Goal: Task Accomplishment & Management: Use online tool/utility

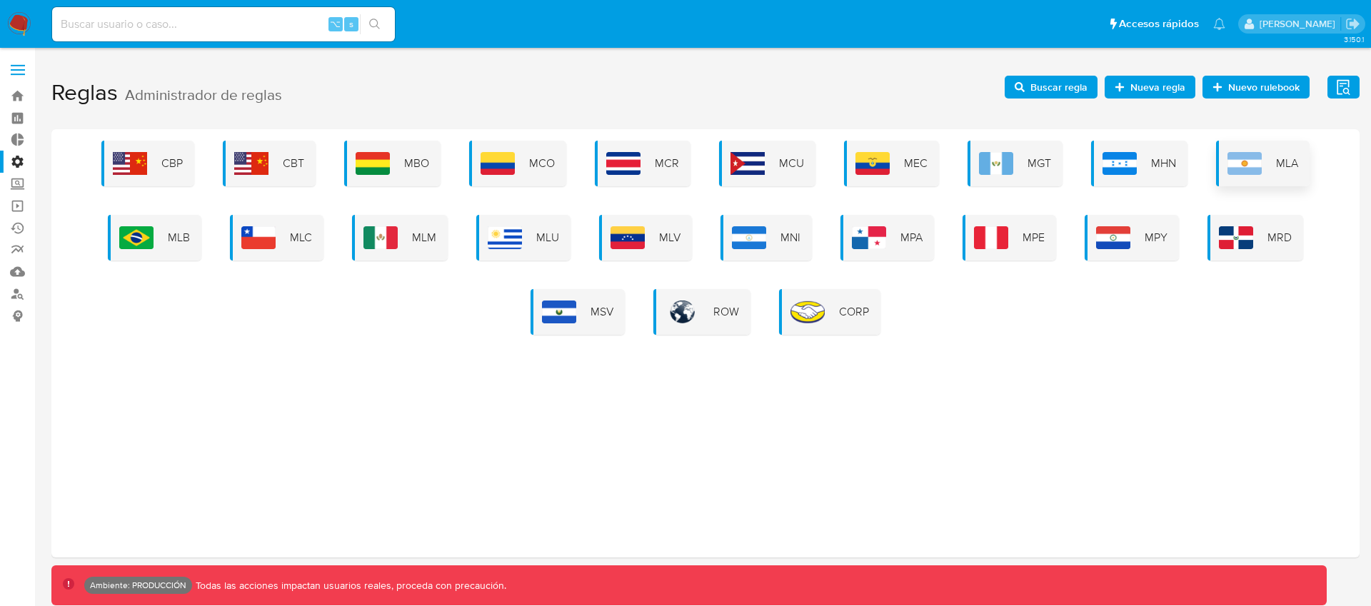
click at [1242, 160] on img at bounding box center [1244, 163] width 34 height 23
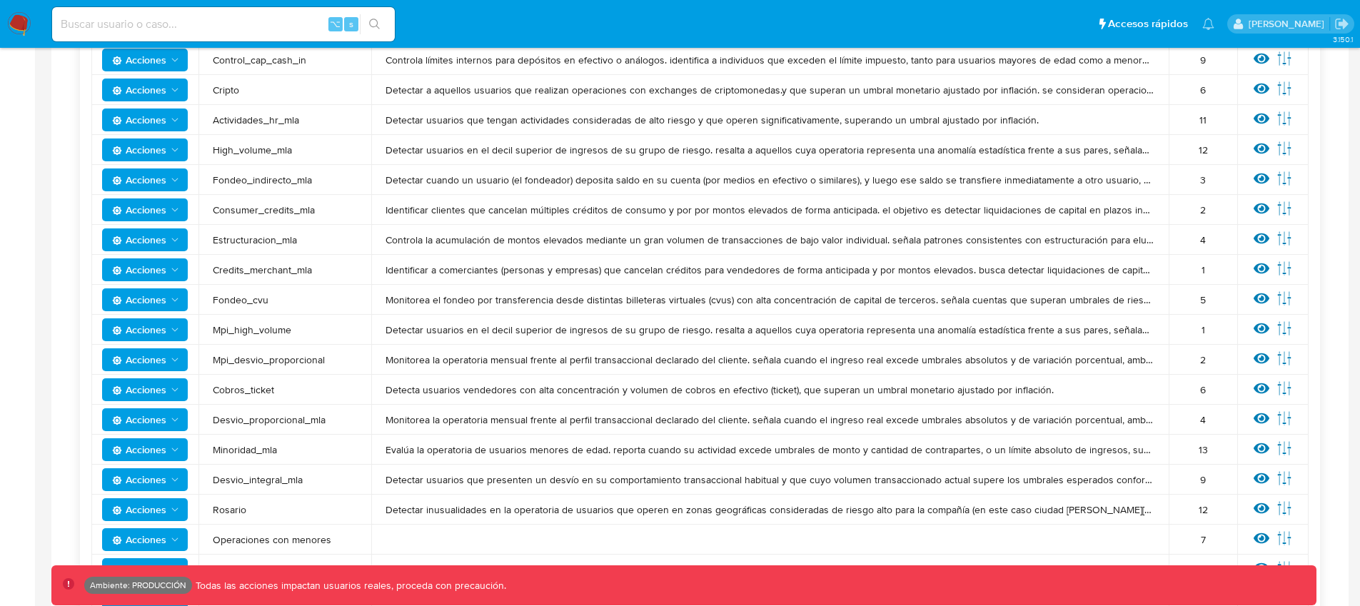
scroll to position [191, 0]
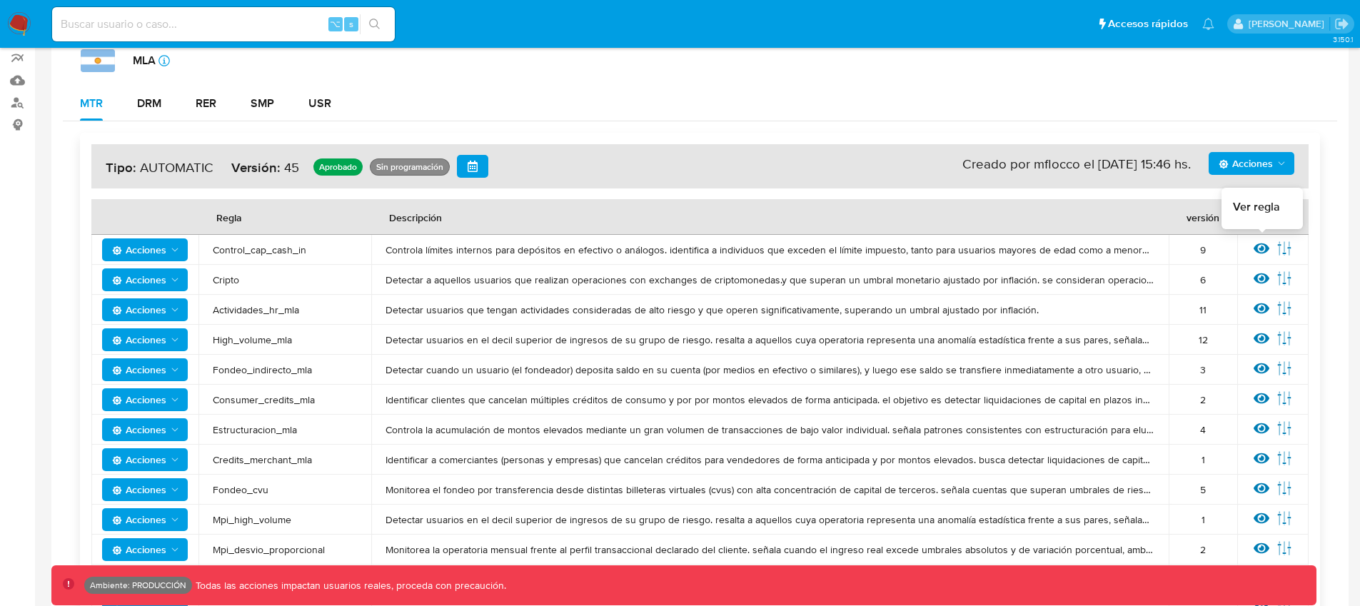
click at [1258, 252] on icon at bounding box center [1262, 248] width 16 height 11
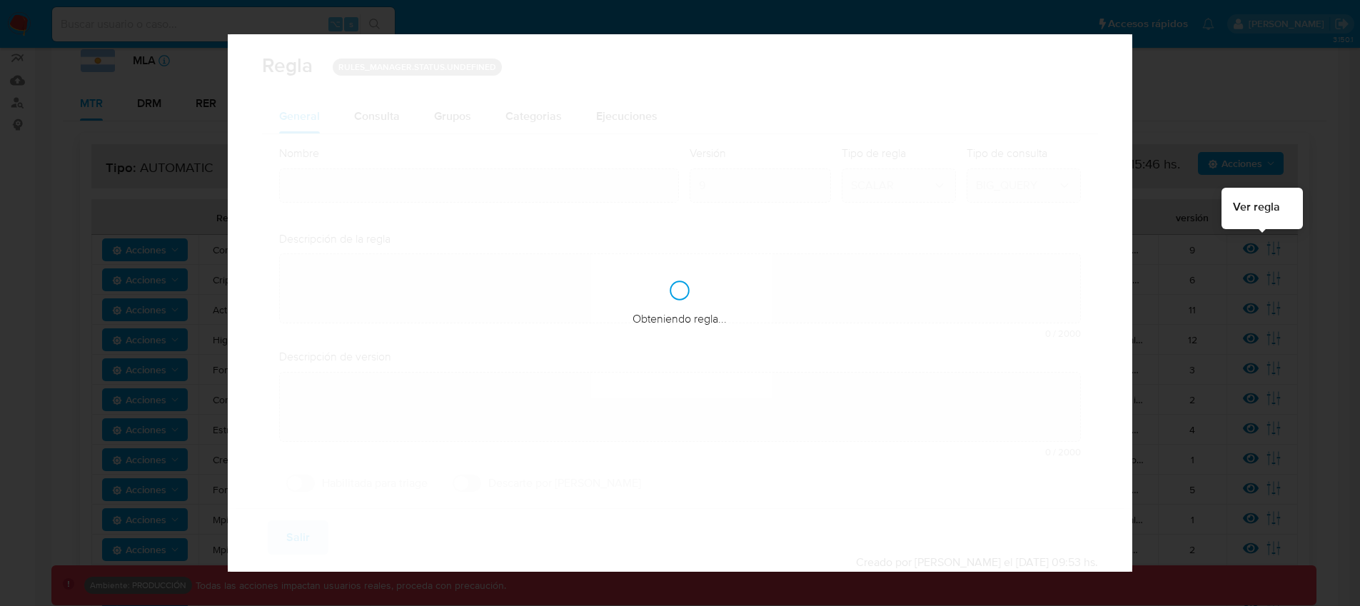
type input "Control_cap_cash_in"
type textarea "Controla límites internos para depósitos en efectivo o análogos. identifica a i…"
type textarea "Detectar usuarios de personas que se esten fondeando de manera elevada con efec…"
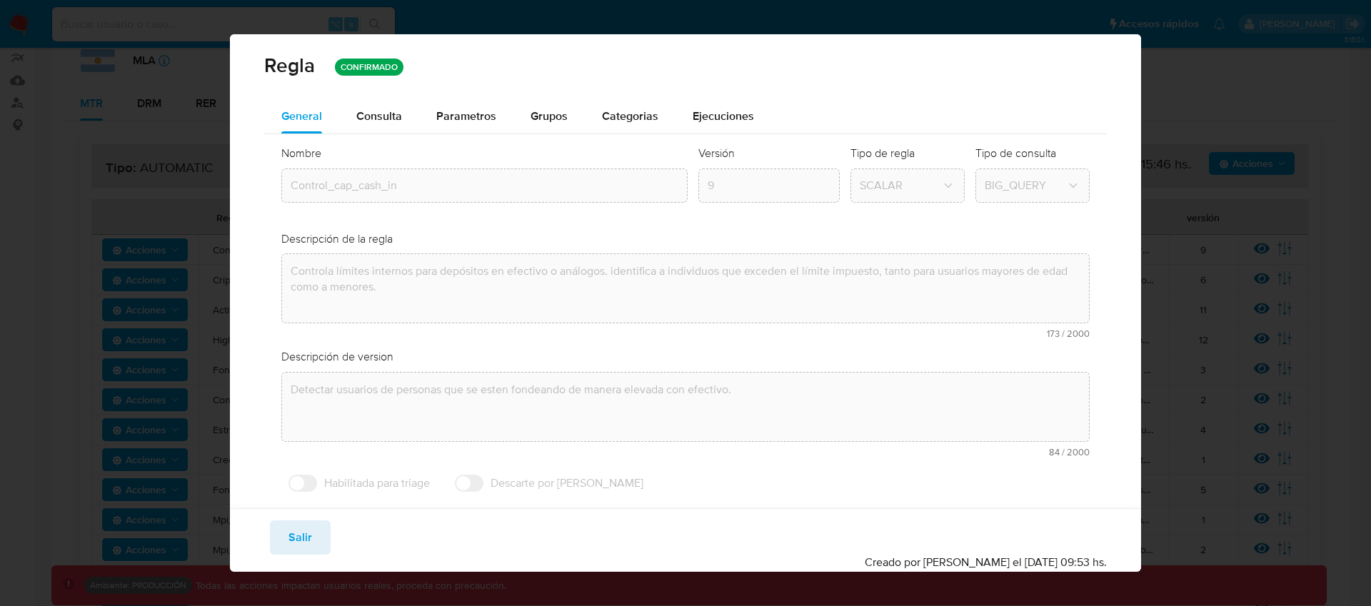
click at [308, 542] on span "Salir" at bounding box center [300, 537] width 24 height 31
type input "1"
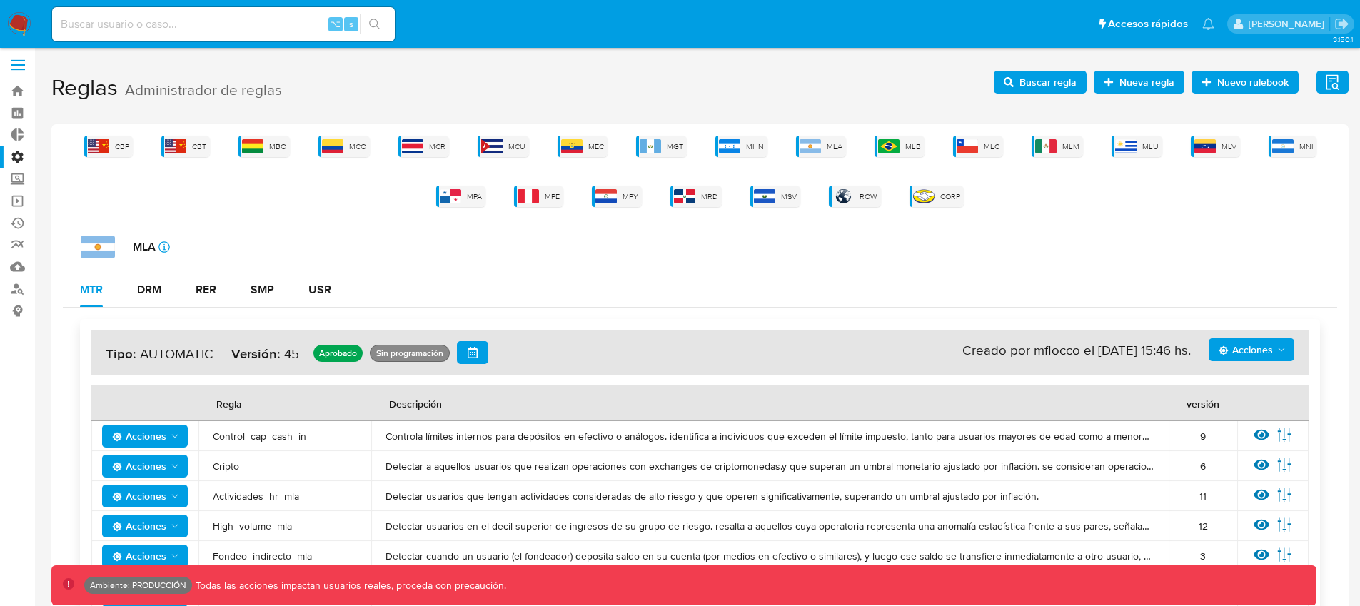
scroll to position [0, 0]
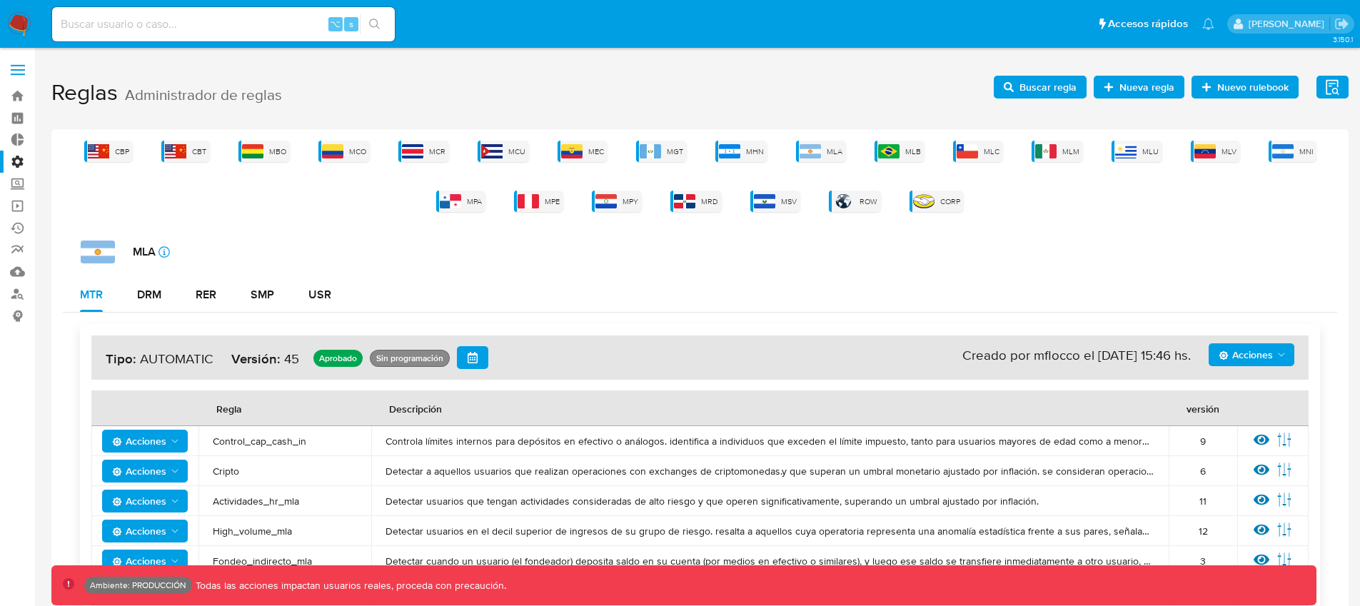
click at [1137, 87] on span "Nueva regla" at bounding box center [1147, 87] width 55 height 23
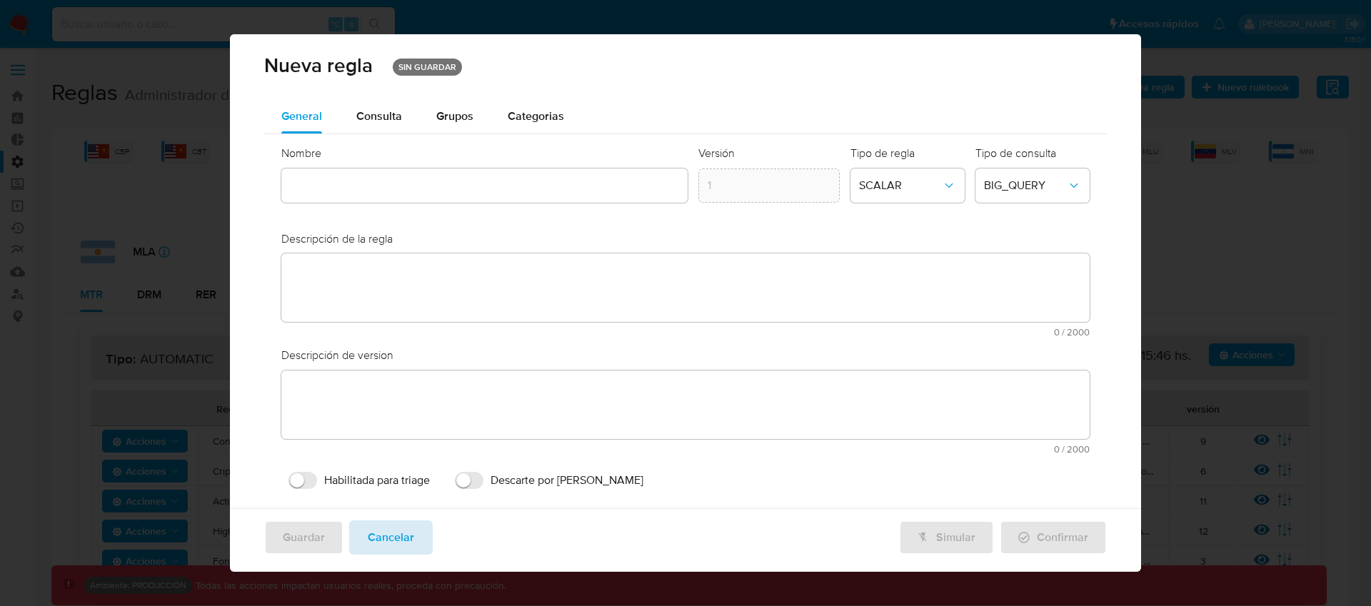
click at [400, 537] on span "Cancelar" at bounding box center [391, 537] width 46 height 31
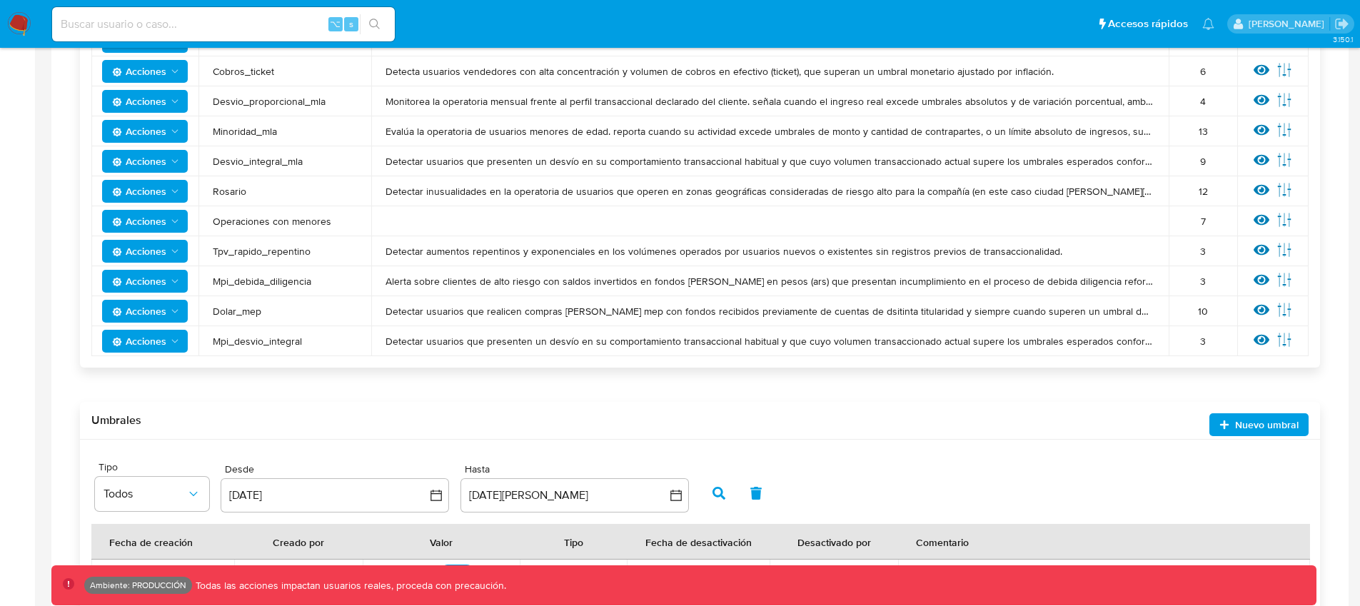
scroll to position [668, 0]
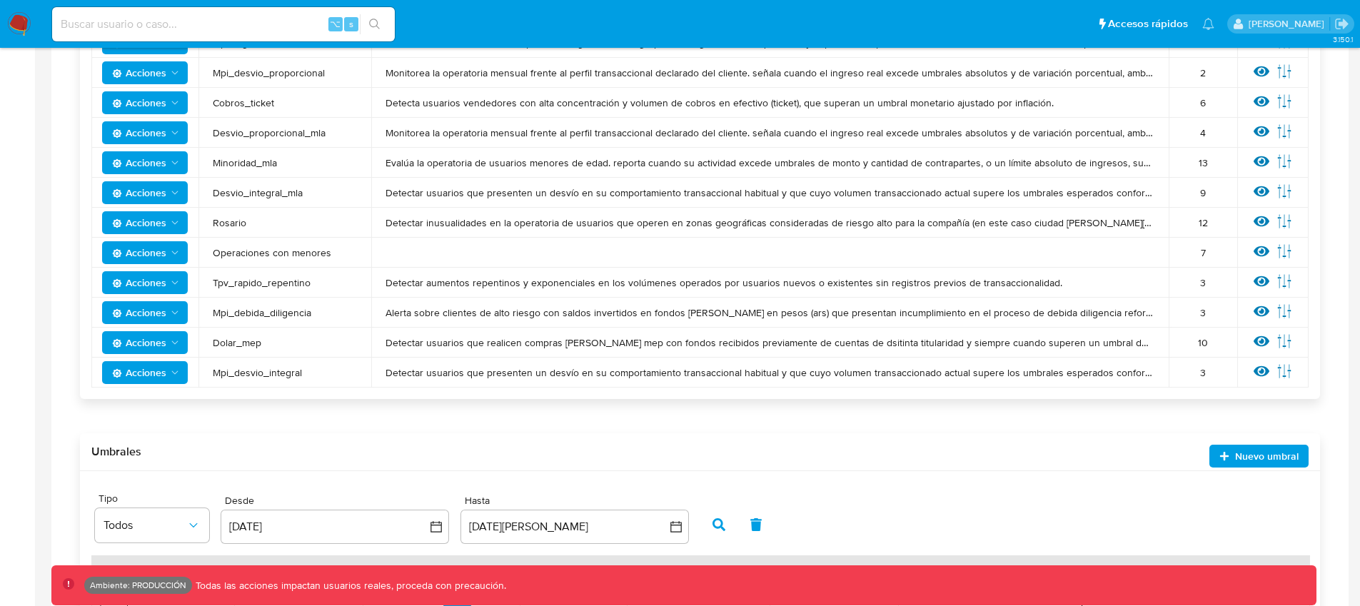
drag, startPoint x: 213, startPoint y: 252, endPoint x: 328, endPoint y: 256, distance: 115.0
click at [328, 256] on span "Operaciones con menores" at bounding box center [285, 252] width 144 height 13
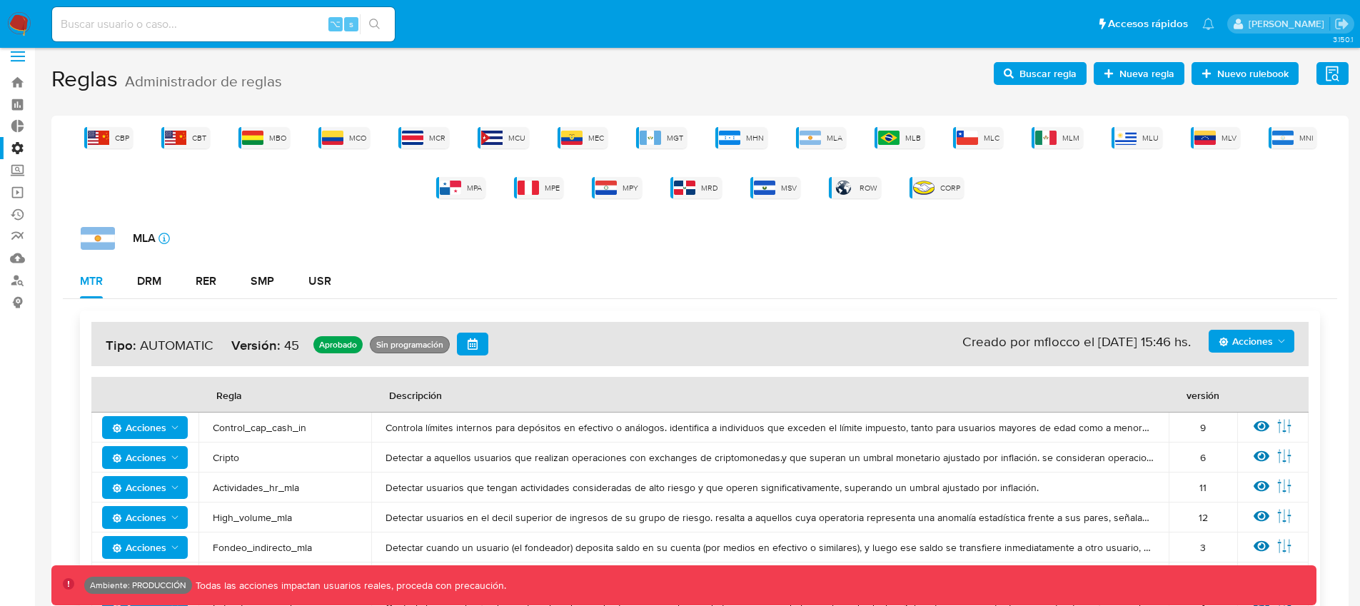
scroll to position [0, 0]
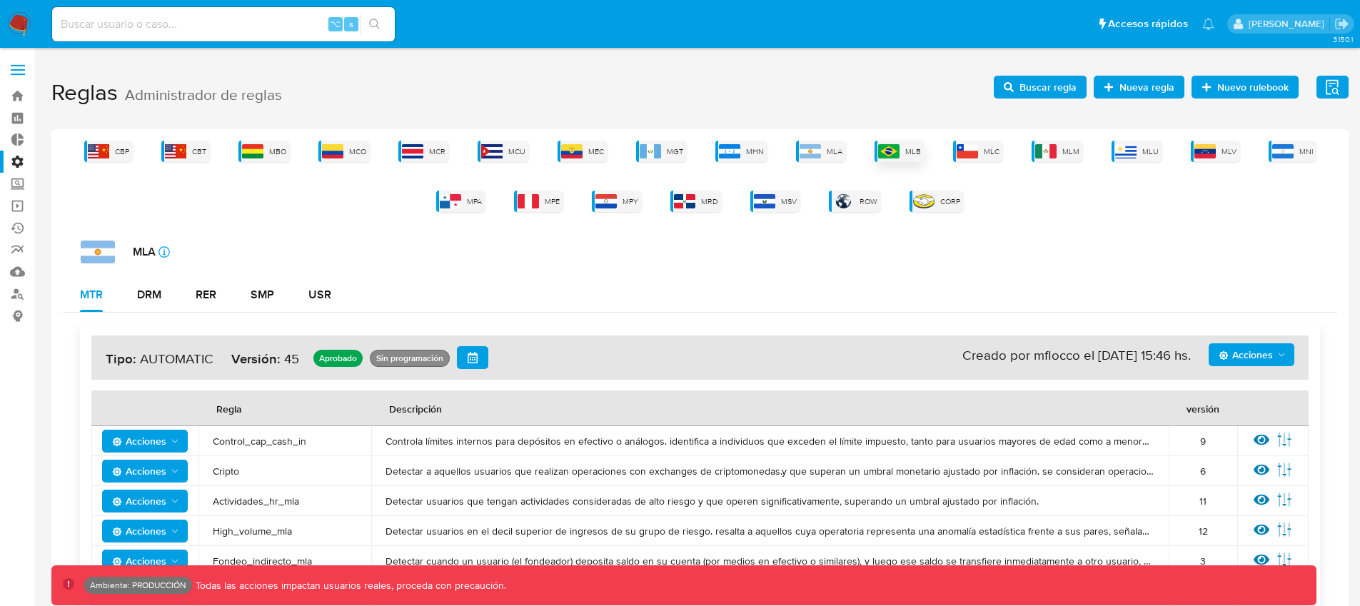
click at [895, 153] on img at bounding box center [888, 151] width 21 height 14
click at [838, 158] on div "MLA" at bounding box center [821, 151] width 50 height 21
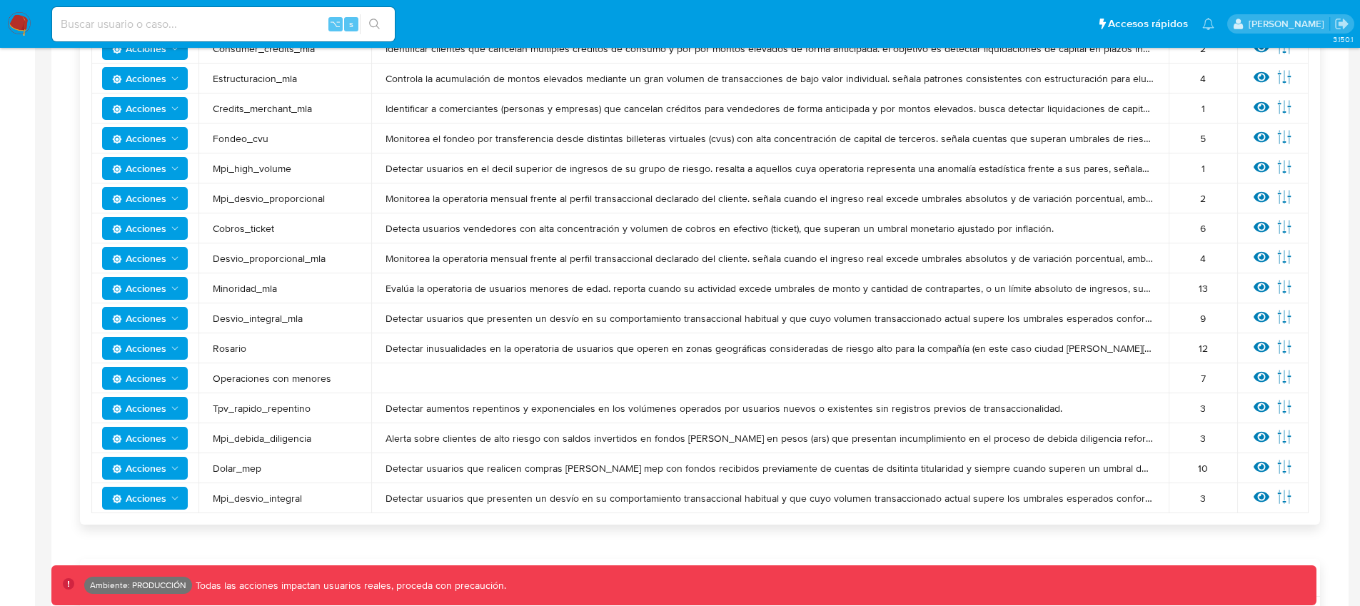
scroll to position [568, 0]
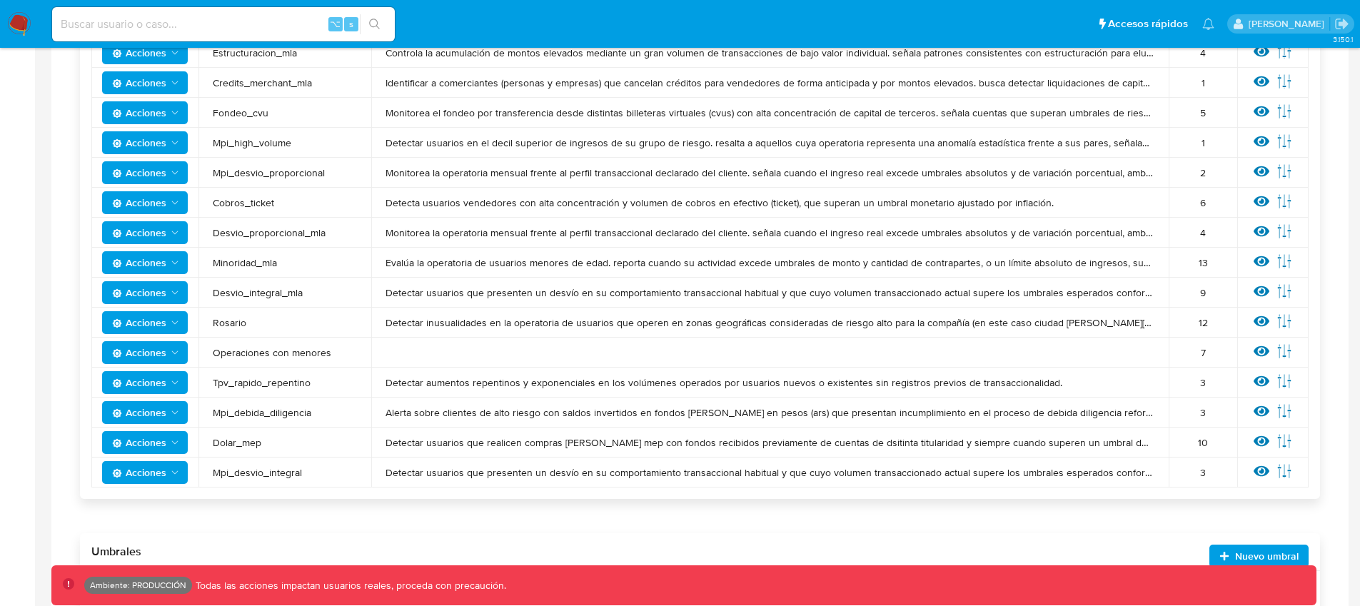
drag, startPoint x: 330, startPoint y: 355, endPoint x: 212, endPoint y: 354, distance: 117.8
click at [213, 354] on span "Operaciones con menores" at bounding box center [285, 352] width 144 height 13
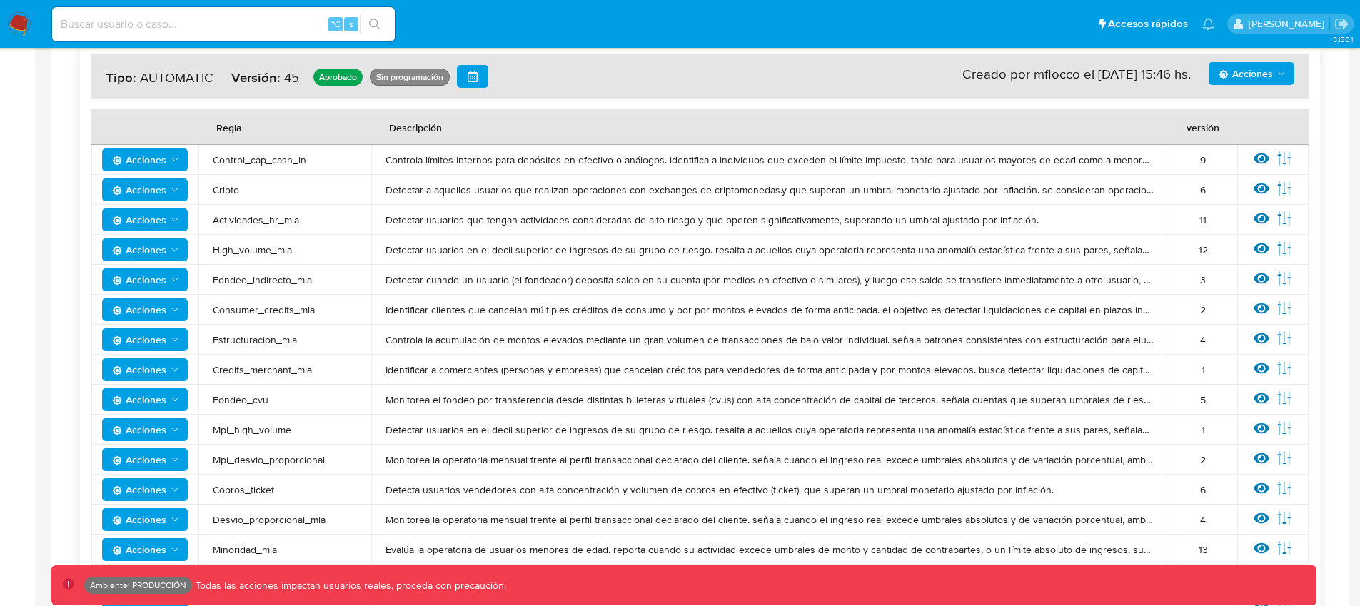
scroll to position [0, 0]
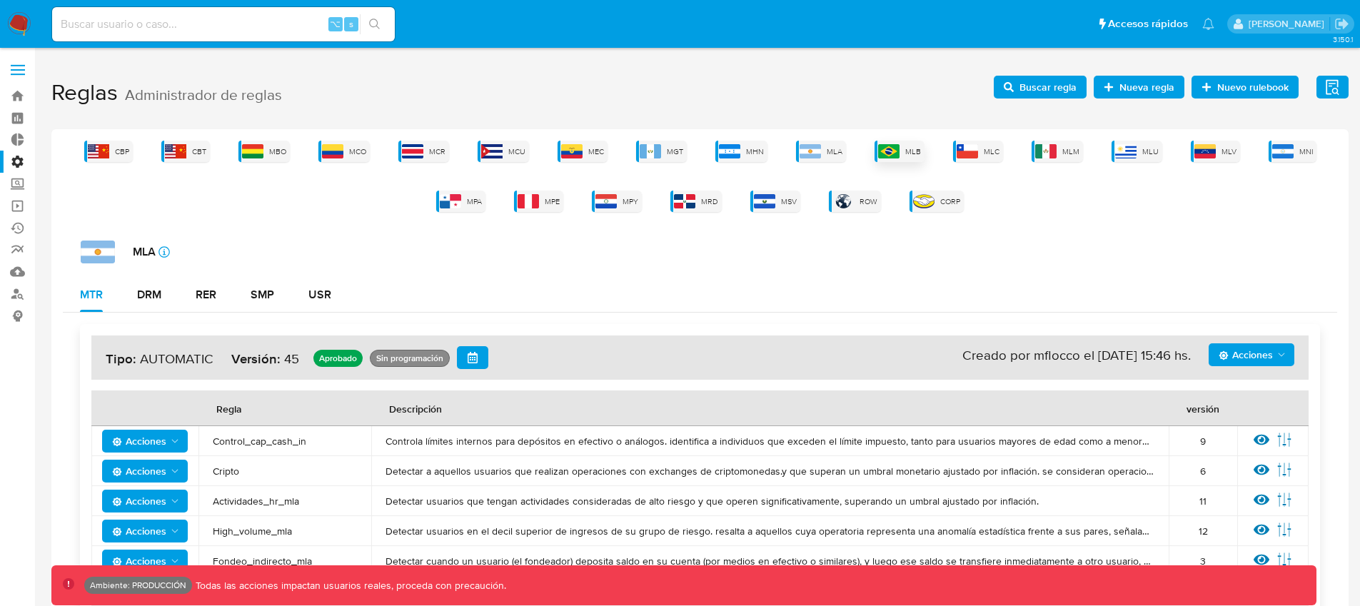
click at [898, 146] on img at bounding box center [888, 151] width 21 height 14
click at [823, 154] on div "MLA" at bounding box center [821, 151] width 50 height 21
click at [484, 246] on div "MLA icon-info-16" at bounding box center [709, 252] width 1257 height 23
click at [903, 149] on div "MLB" at bounding box center [900, 151] width 50 height 21
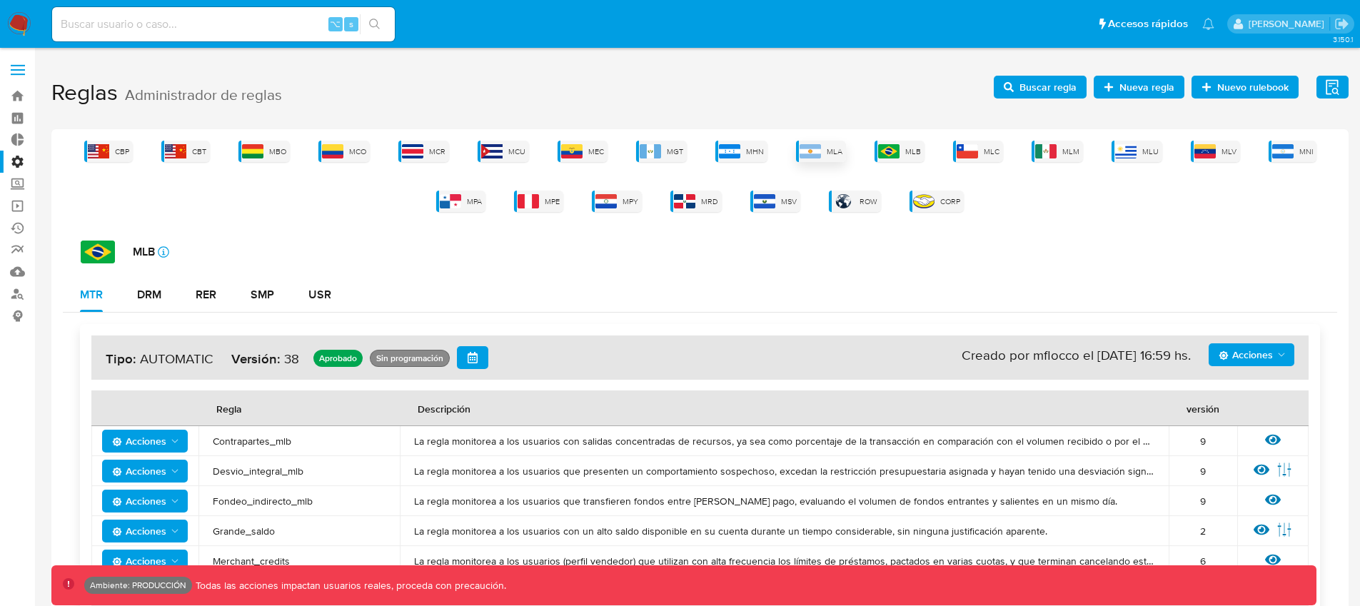
click at [814, 152] on img at bounding box center [810, 151] width 21 height 14
click at [903, 153] on div "MLB" at bounding box center [900, 151] width 50 height 21
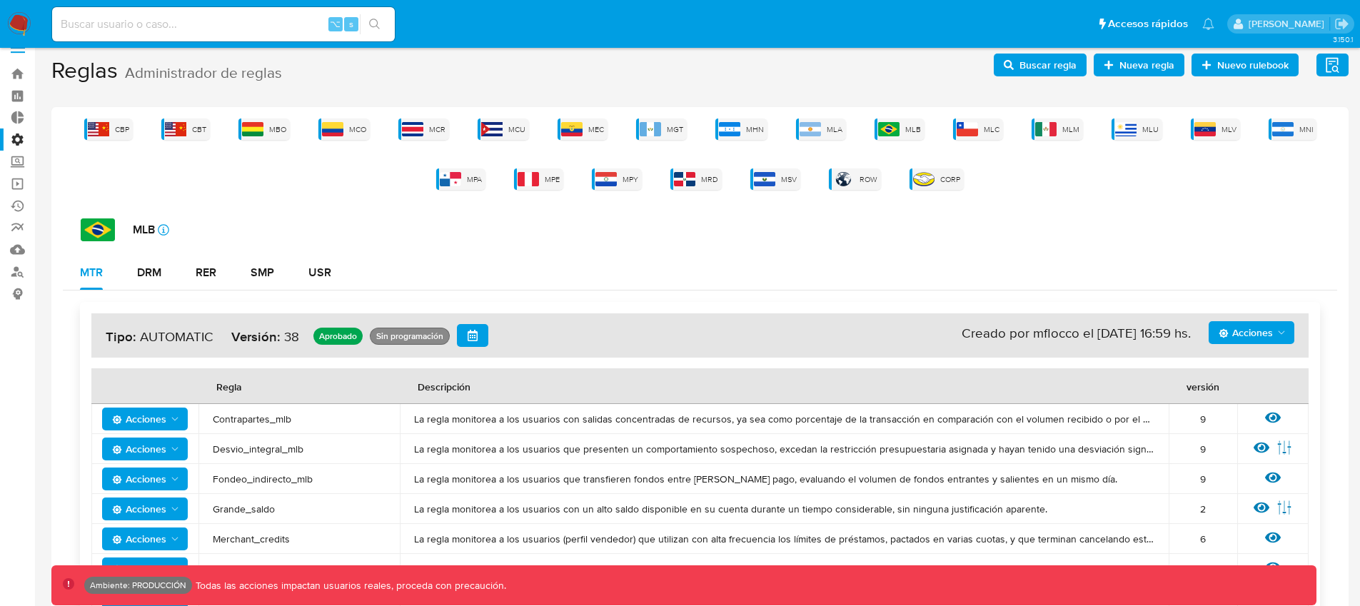
scroll to position [24, 0]
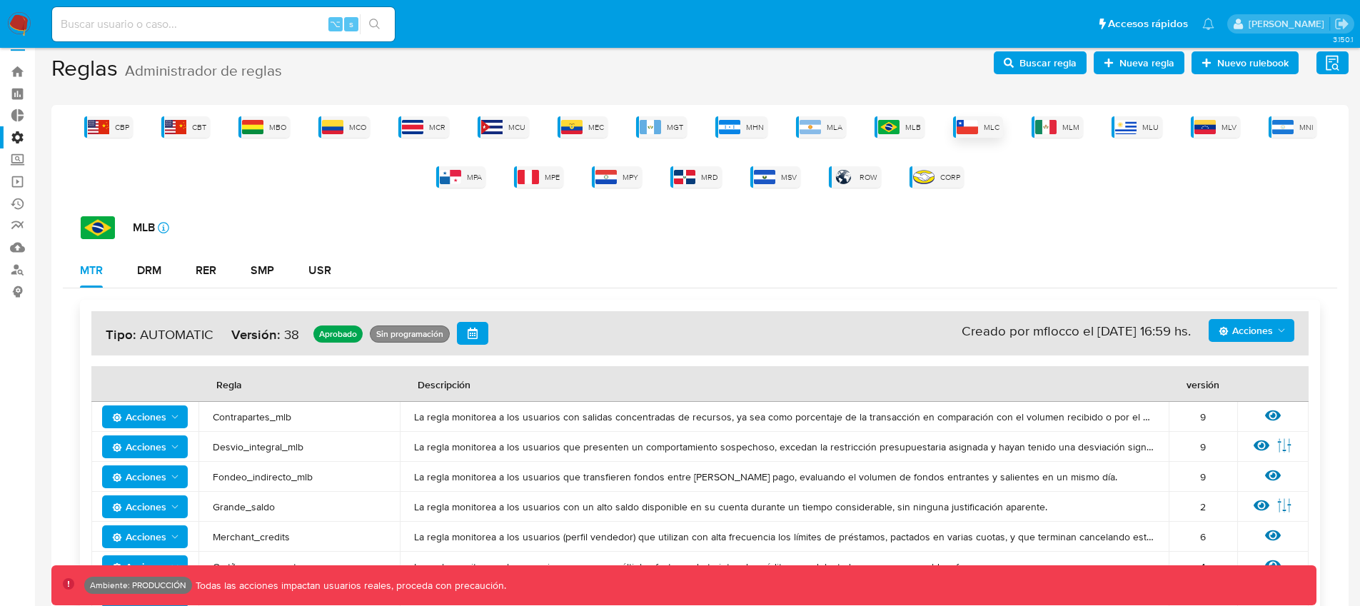
click at [992, 132] on div "MLC" at bounding box center [978, 126] width 50 height 21
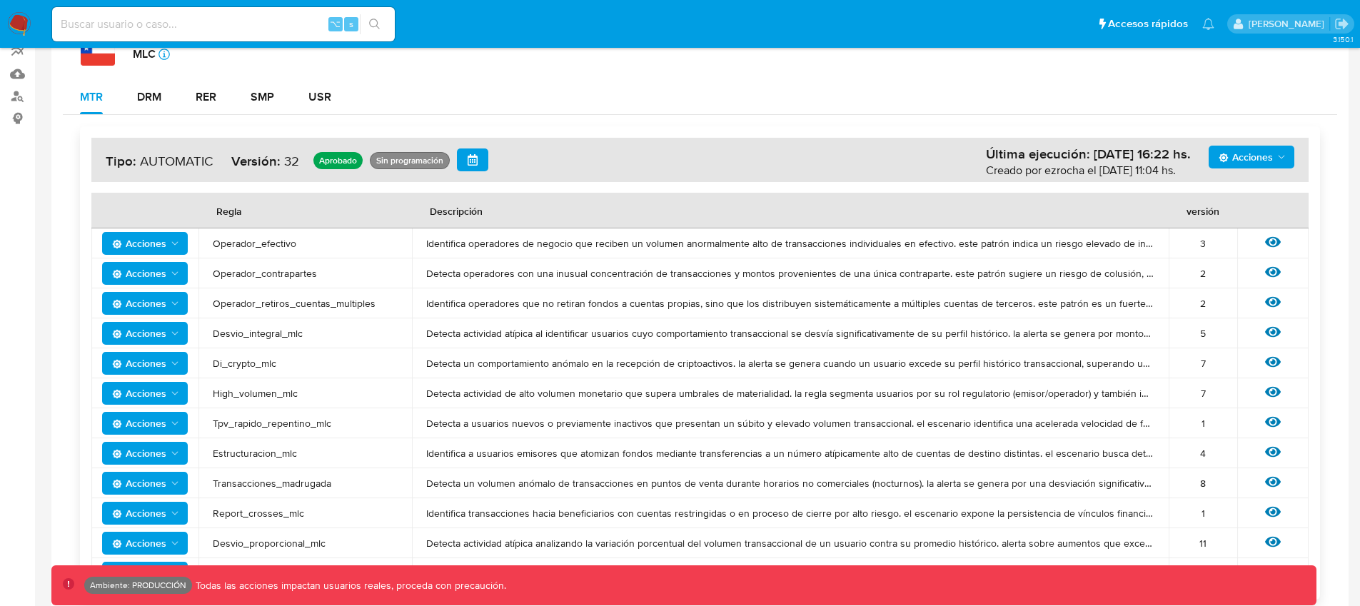
scroll to position [0, 0]
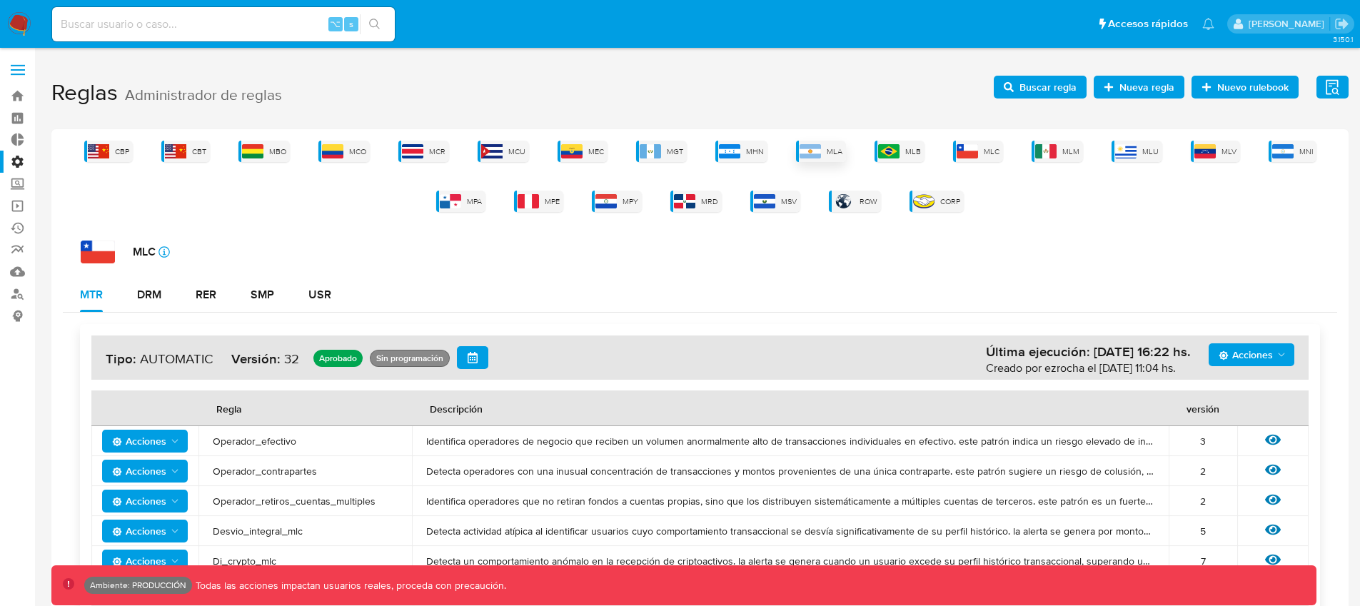
click at [811, 149] on img at bounding box center [810, 151] width 21 height 14
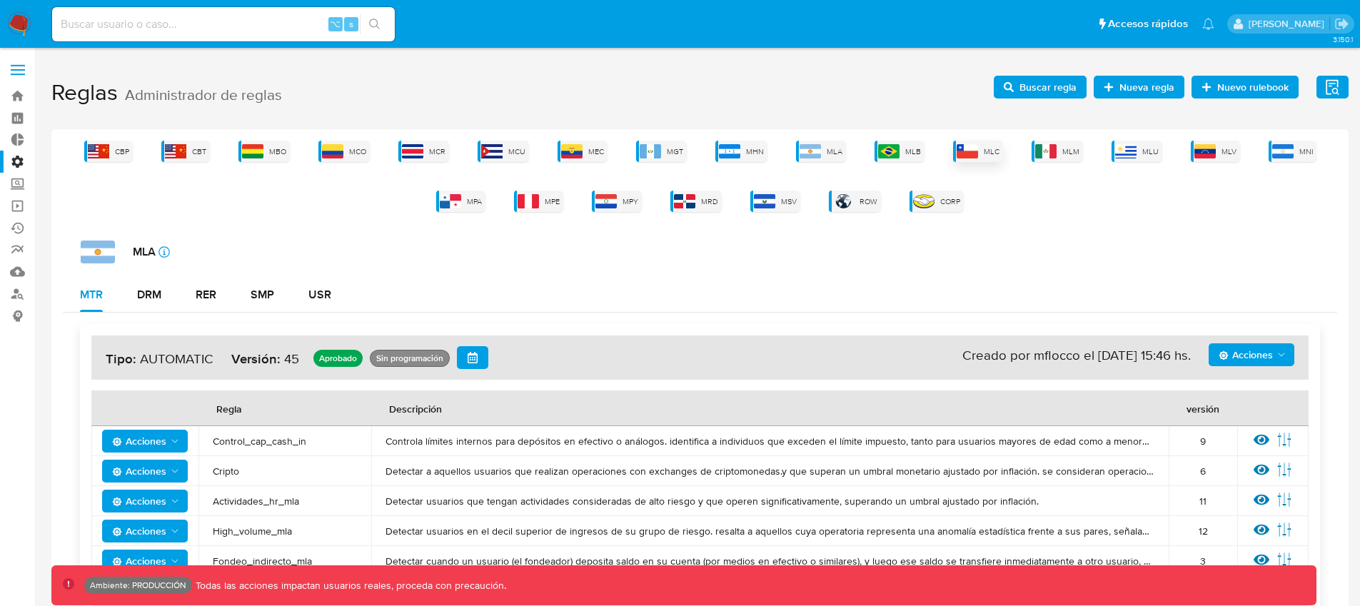
click at [988, 151] on span "MLC" at bounding box center [992, 151] width 16 height 11
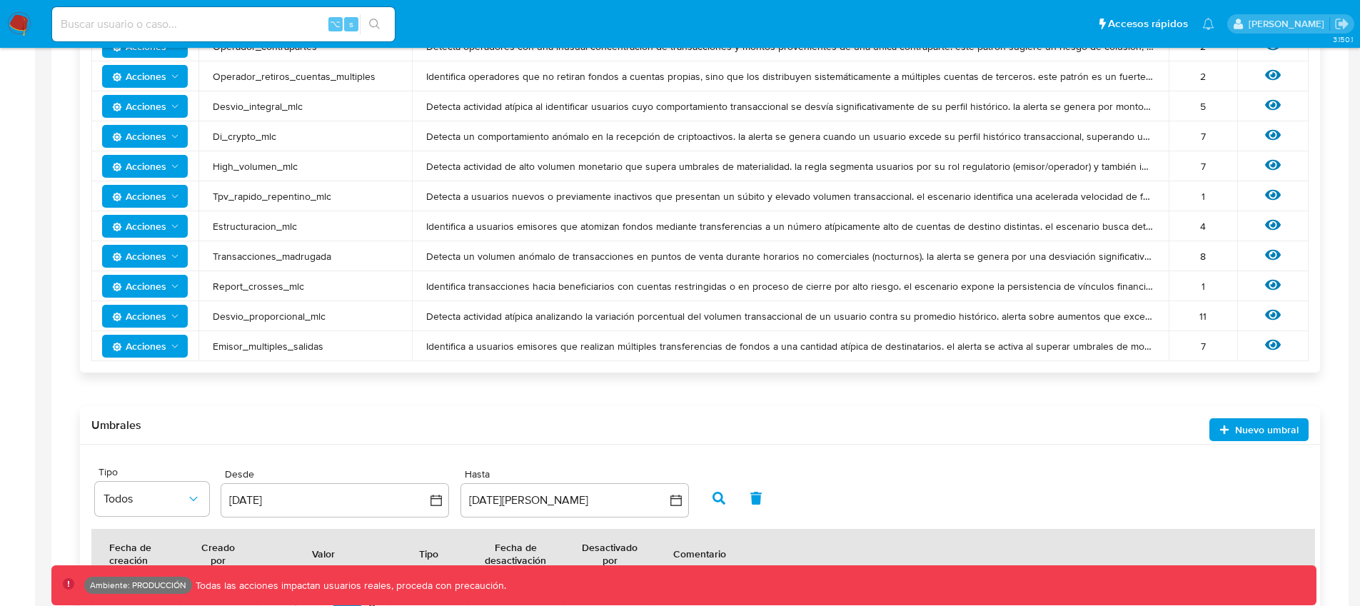
scroll to position [415, 0]
